Goal: Task Accomplishment & Management: Manage account settings

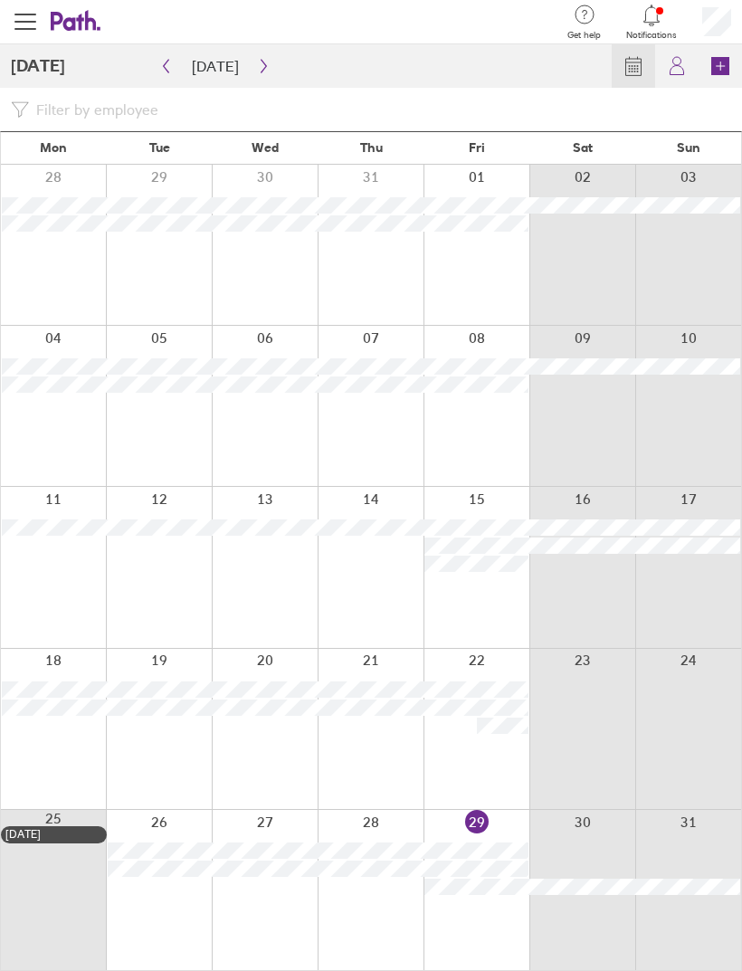
click at [265, 73] on button "button" at bounding box center [263, 66] width 23 height 29
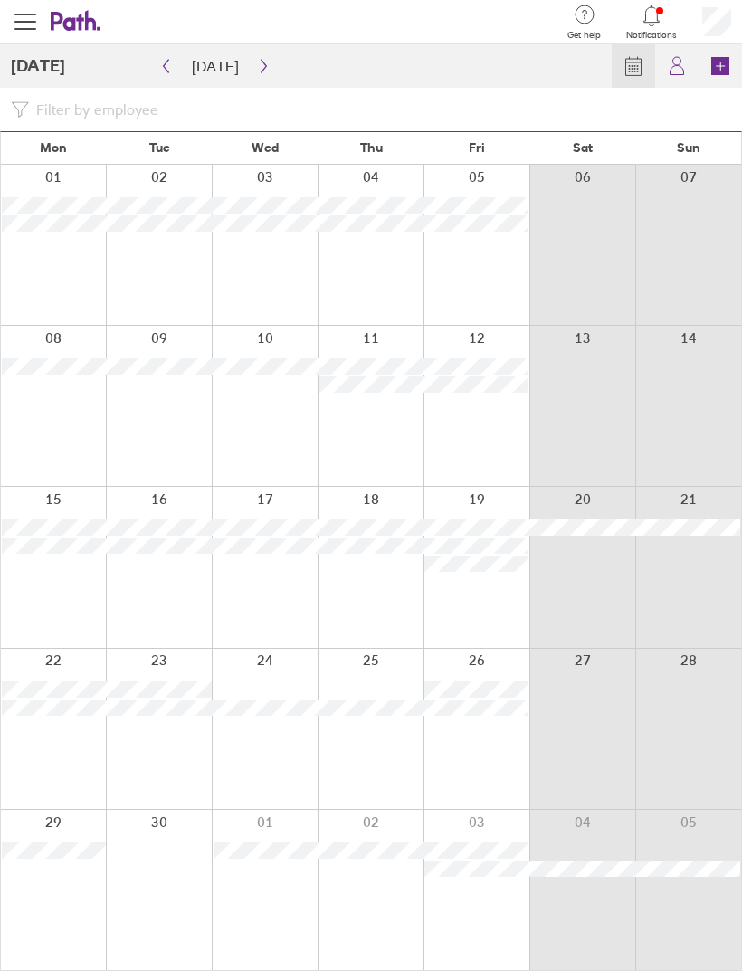
click at [266, 75] on button "button" at bounding box center [263, 66] width 23 height 29
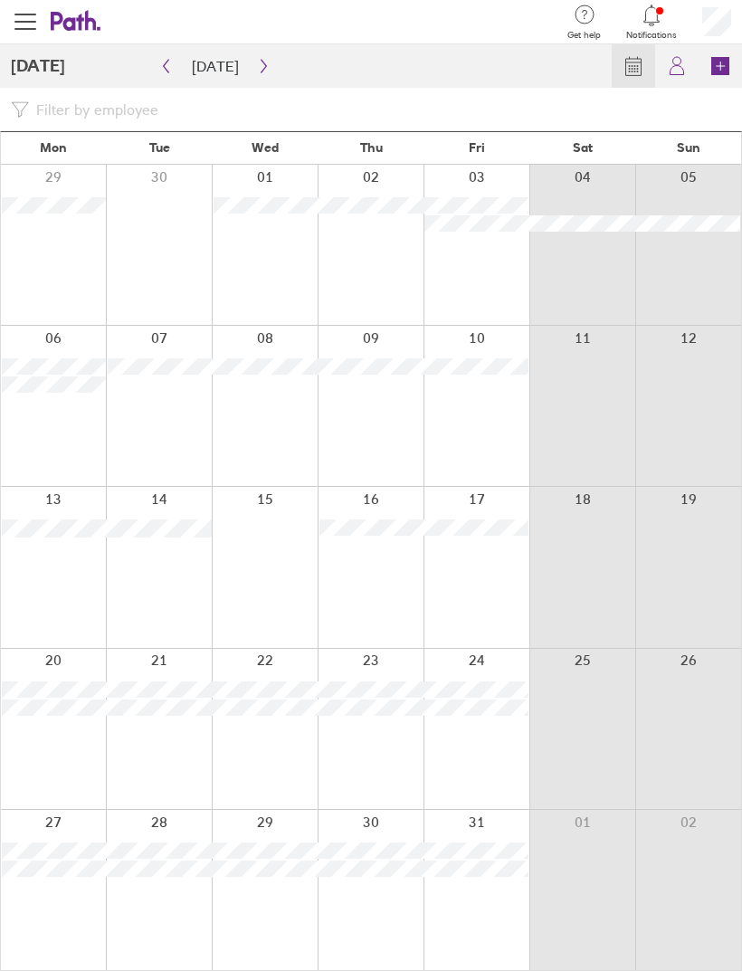
click at [265, 72] on button "button" at bounding box center [263, 66] width 23 height 29
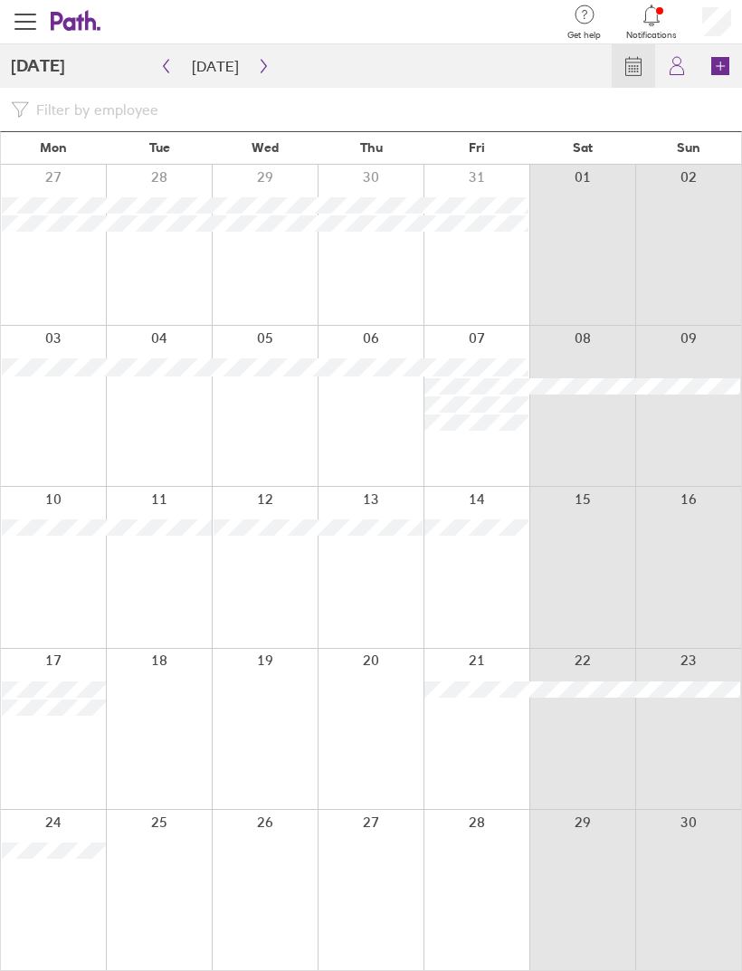
click at [263, 78] on button "button" at bounding box center [263, 66] width 23 height 29
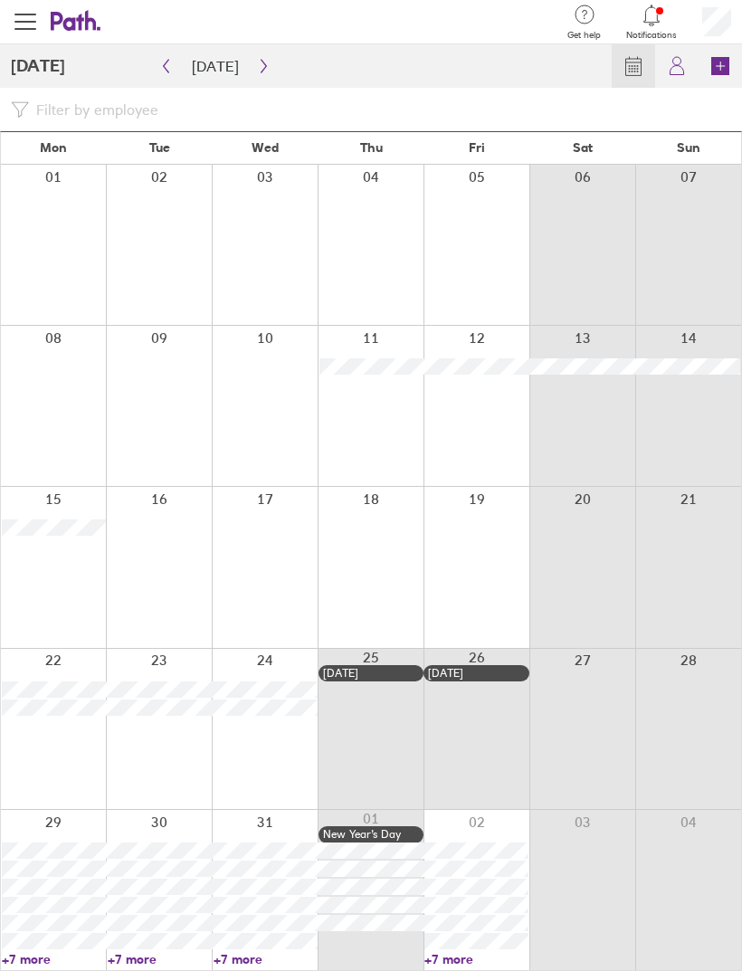
click at [267, 71] on button "button" at bounding box center [263, 66] width 23 height 29
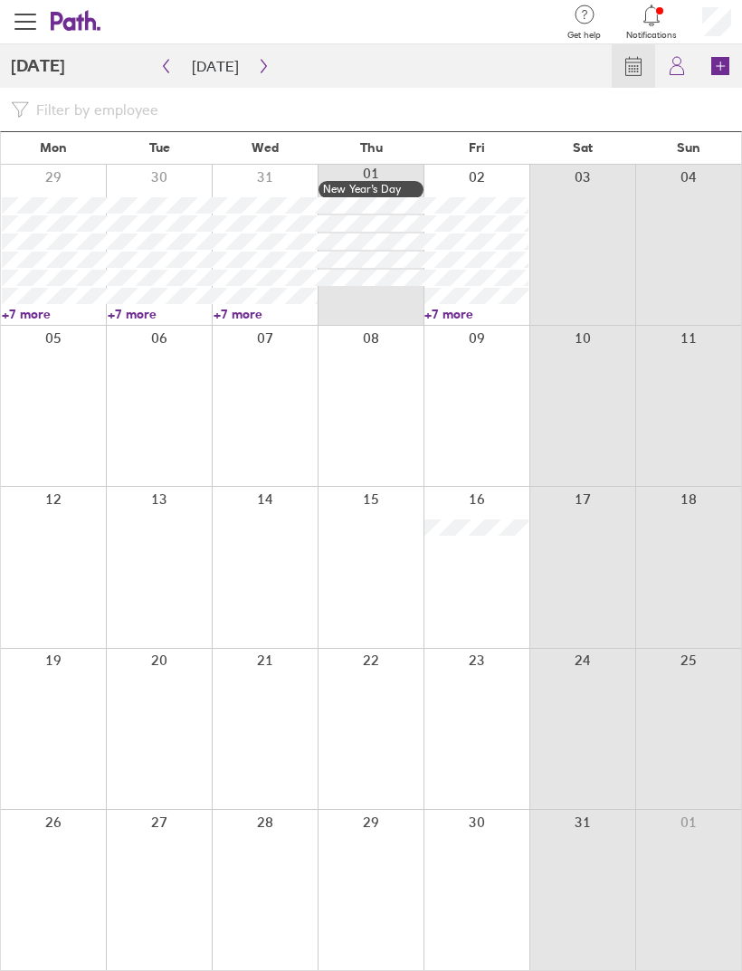
click at [263, 81] on button "button" at bounding box center [263, 66] width 23 height 29
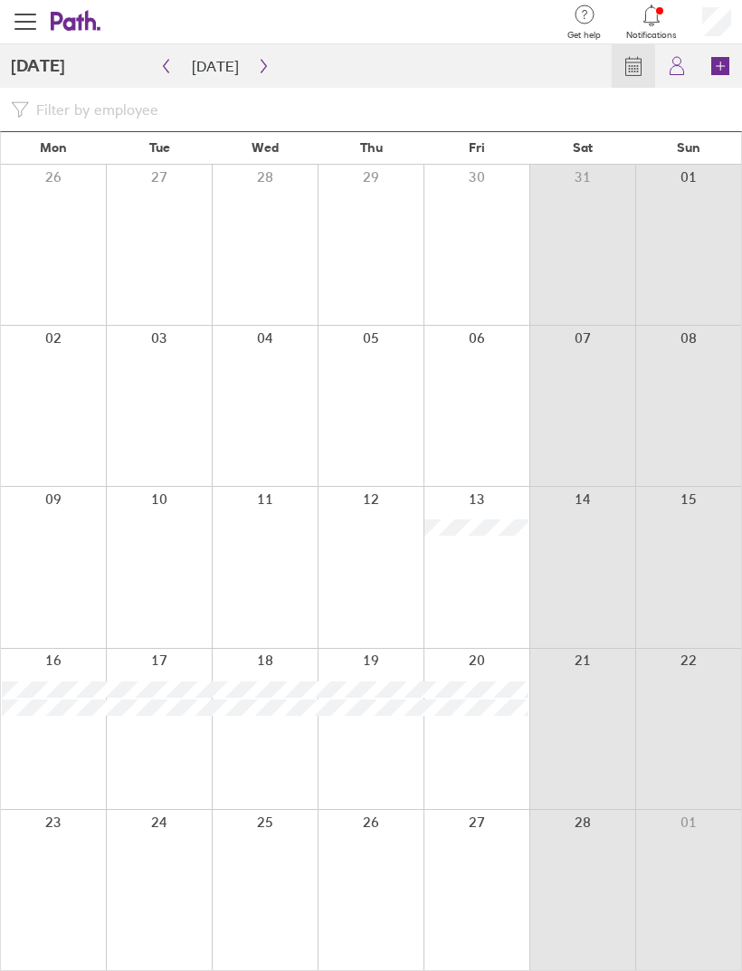
click at [262, 76] on button "button" at bounding box center [263, 66] width 23 height 29
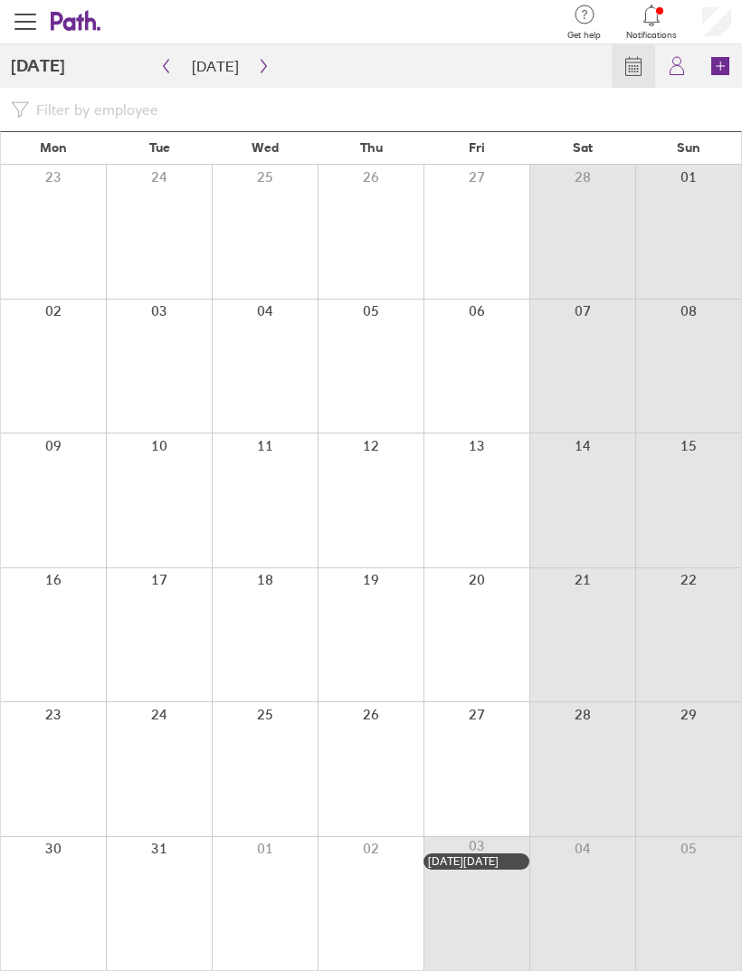
click at [265, 75] on button "button" at bounding box center [263, 66] width 23 height 29
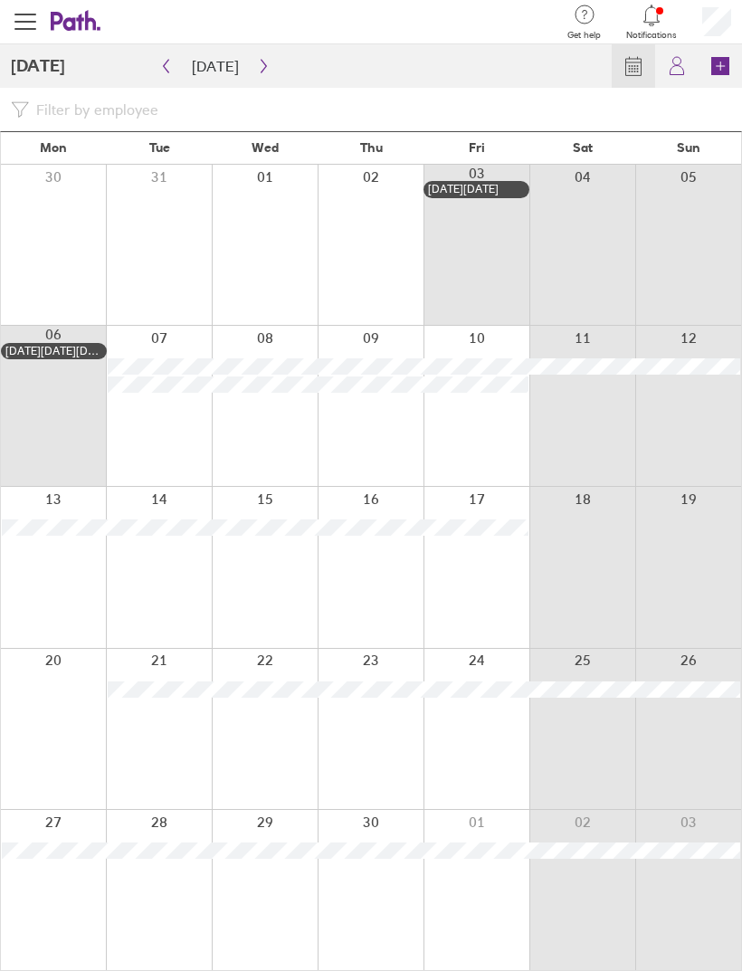
click at [266, 69] on button "button" at bounding box center [263, 66] width 23 height 29
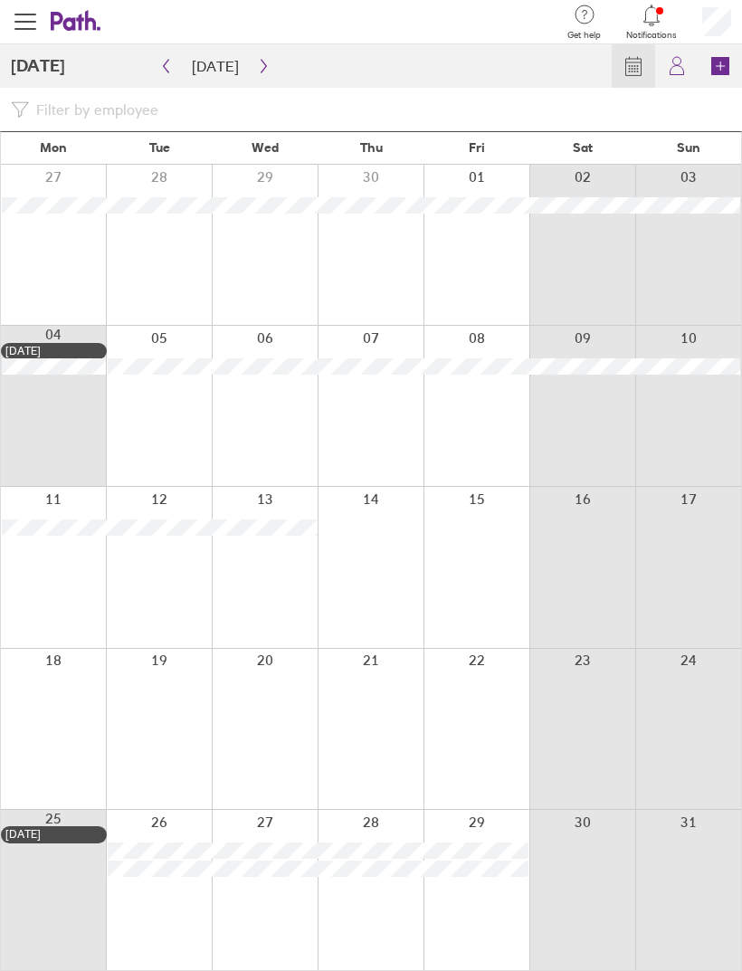
click at [257, 79] on button "button" at bounding box center [263, 66] width 23 height 29
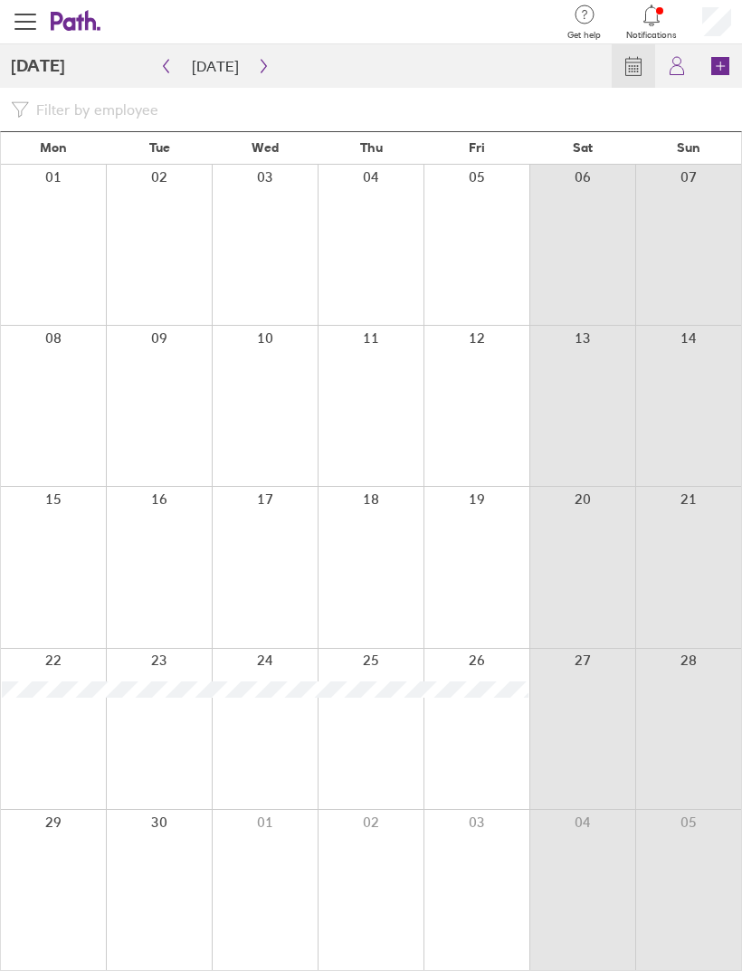
click at [265, 70] on button "button" at bounding box center [263, 66] width 23 height 29
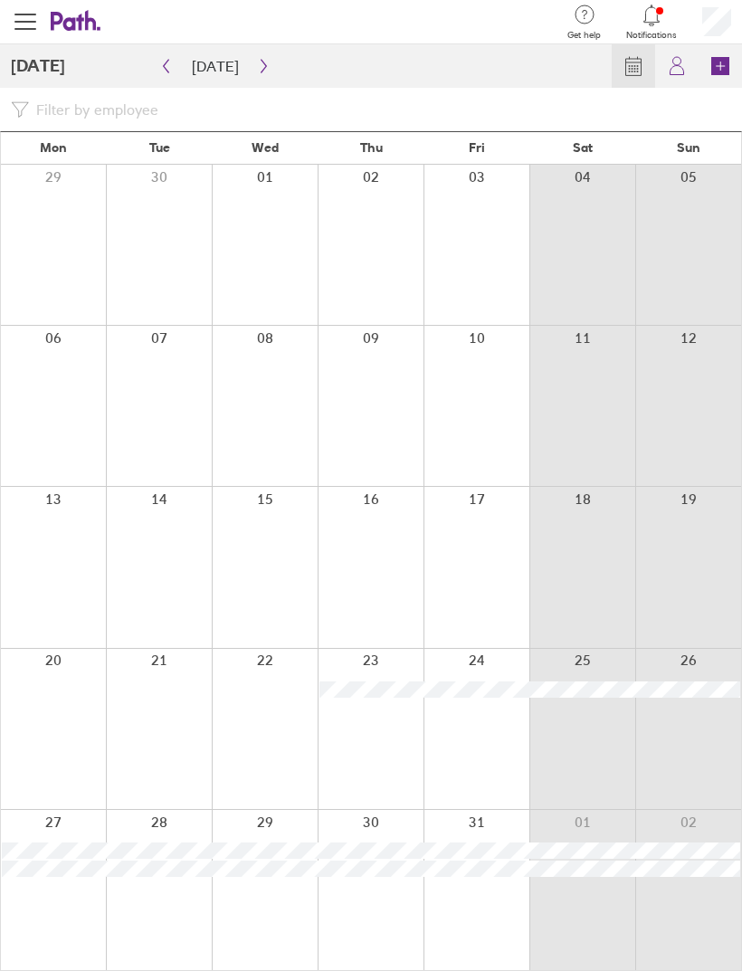
click at [267, 74] on button "button" at bounding box center [263, 66] width 23 height 29
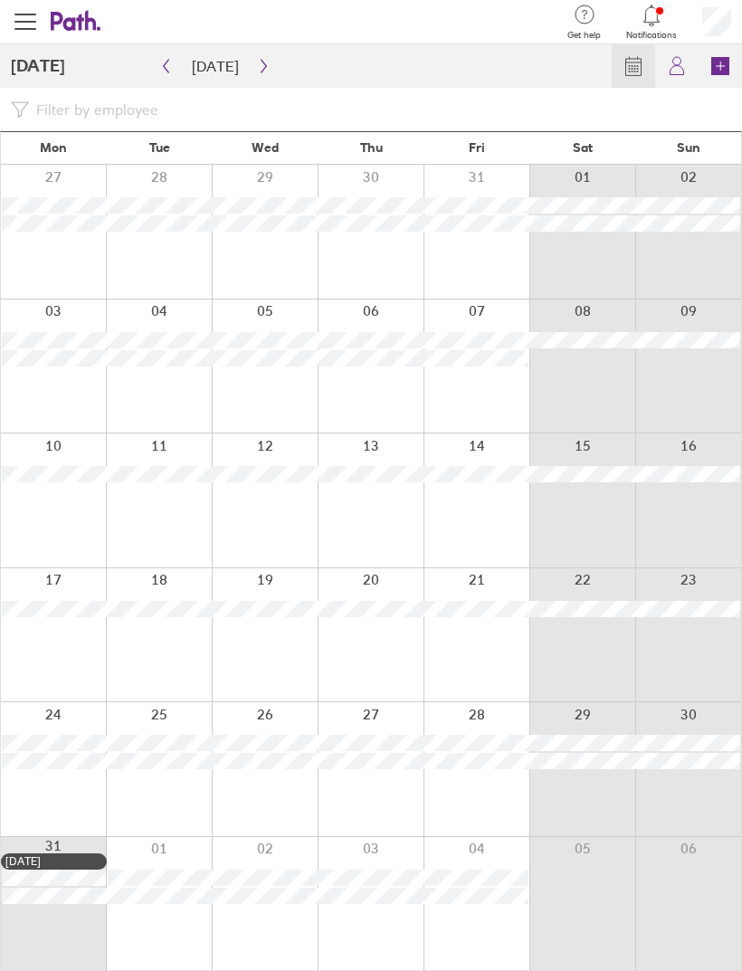
click at [262, 73] on button "button" at bounding box center [263, 66] width 23 height 29
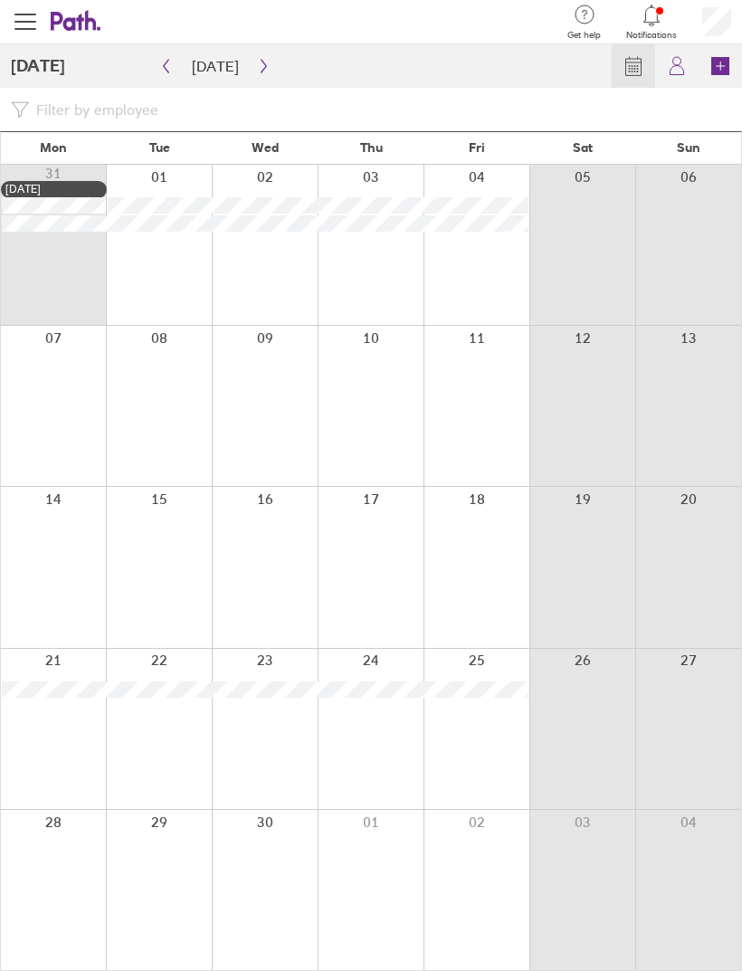
click at [157, 75] on button "button" at bounding box center [166, 66] width 23 height 29
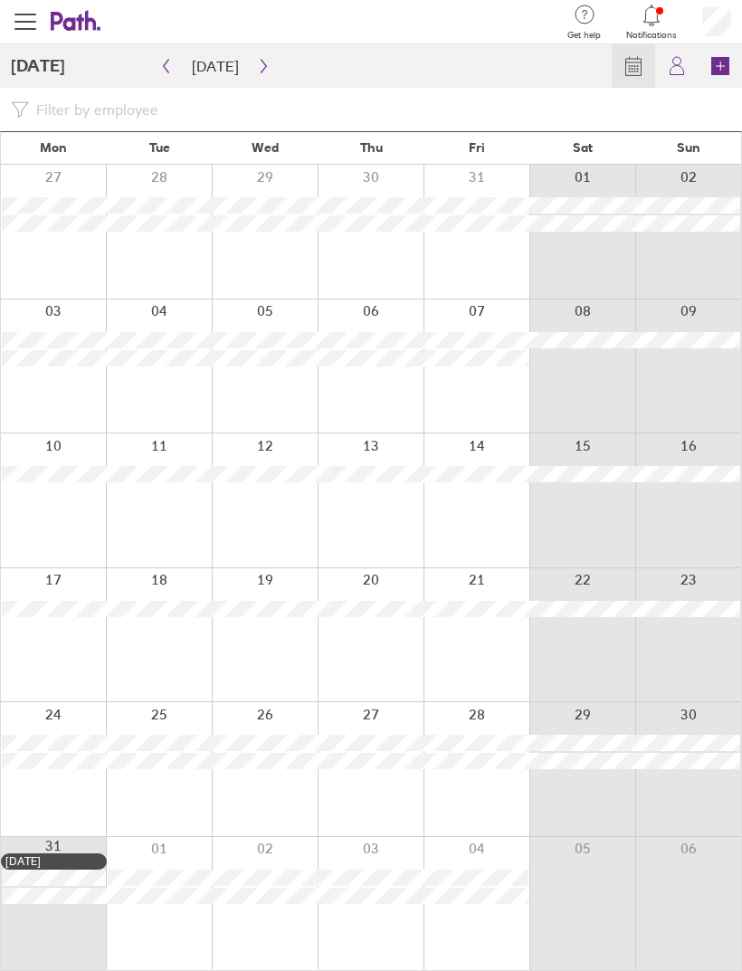
scroll to position [58, 0]
click at [252, 52] on button "button" at bounding box center [263, 66] width 23 height 29
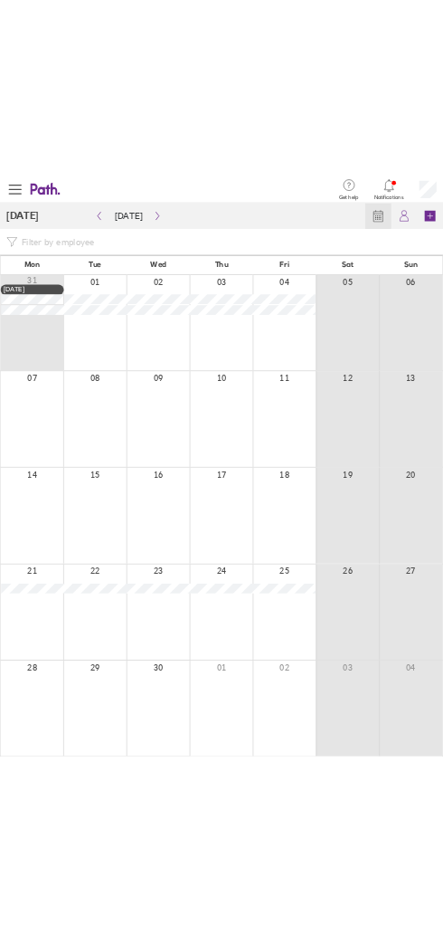
scroll to position [0, 0]
